Goal: Check status: Check status

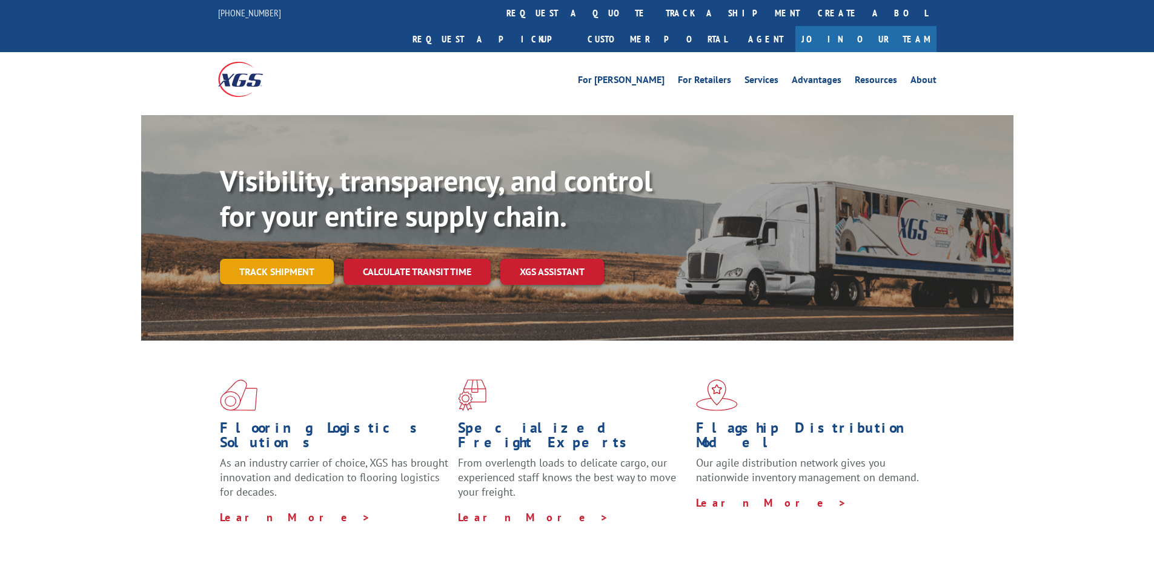
click at [287, 259] on link "Track shipment" at bounding box center [277, 271] width 114 height 25
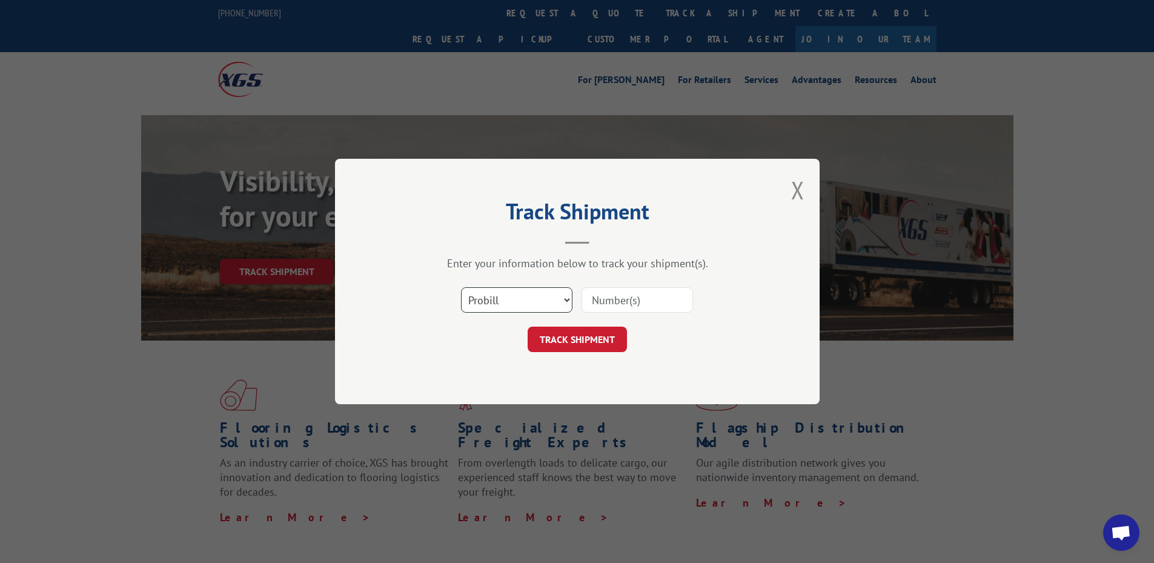
click at [496, 303] on select "Select category... Probill BOL PO" at bounding box center [516, 299] width 111 height 25
select select "bol"
click at [461, 287] on select "Select category... Probill BOL PO" at bounding box center [516, 299] width 111 height 25
click at [609, 297] on input at bounding box center [636, 299] width 111 height 25
paste input "7032775"
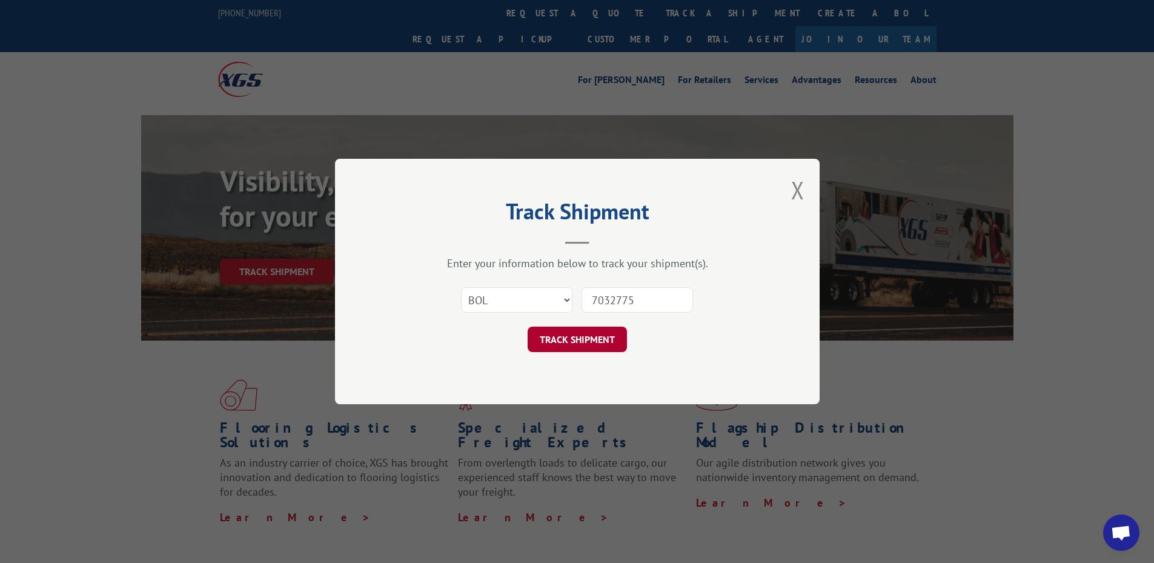
click at [584, 342] on button "TRACK SHIPMENT" at bounding box center [577, 338] width 99 height 25
click at [612, 299] on input "7032775" at bounding box center [636, 299] width 111 height 25
type input "7032775"
click at [597, 332] on button "TRACK SHIPMENT" at bounding box center [577, 338] width 99 height 25
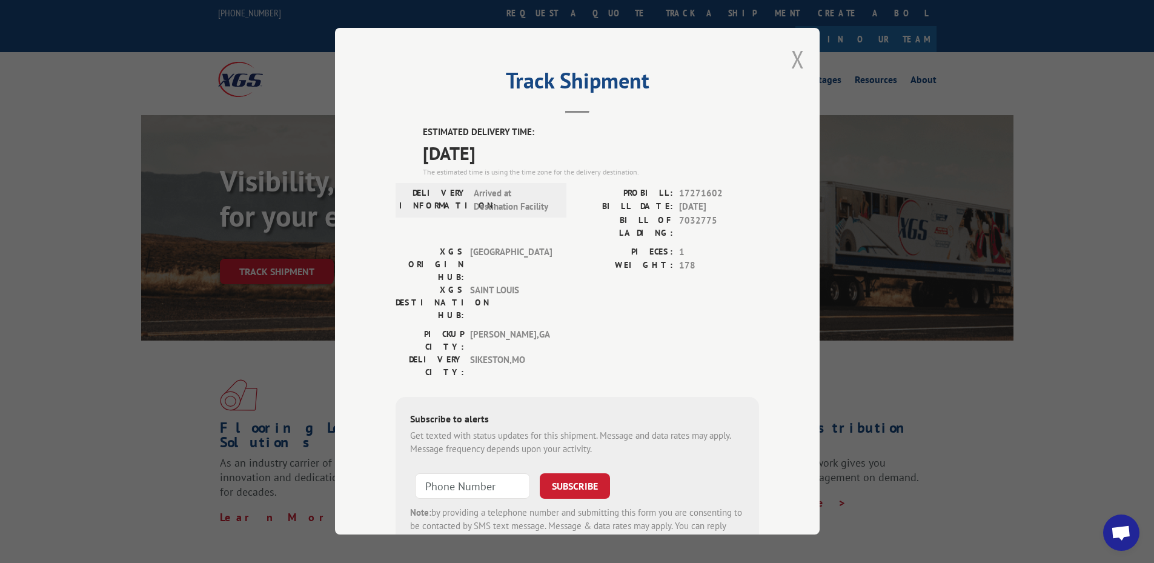
click at [796, 55] on button "Close modal" at bounding box center [797, 59] width 13 height 32
